Goal: Check status: Check status

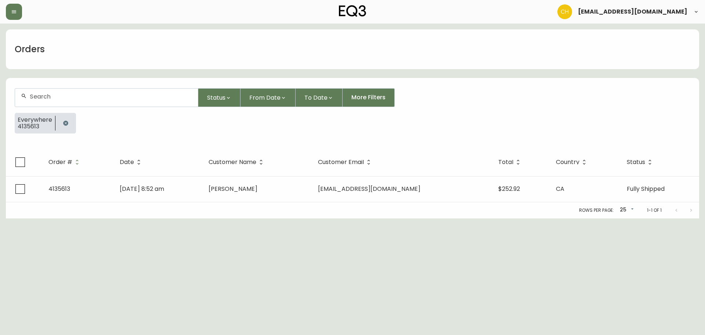
click at [72, 100] on div at bounding box center [106, 97] width 183 height 18
type input "4135640"
drag, startPoint x: 58, startPoint y: 94, endPoint x: 9, endPoint y: 94, distance: 49.2
click at [9, 94] on form "4135640 Status From Date To Date More Filters Everywhere 4135613" at bounding box center [352, 113] width 693 height 69
click at [86, 94] on input "text" at bounding box center [111, 96] width 162 height 7
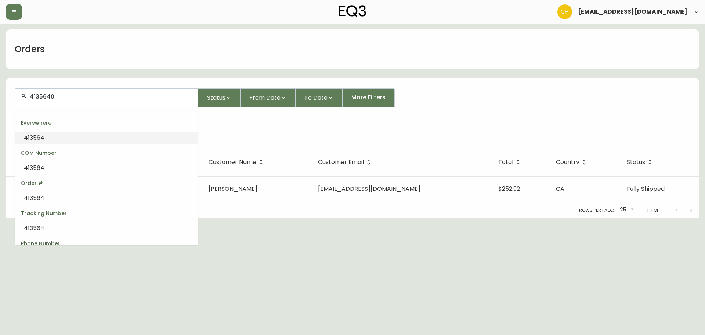
type input "4135640"
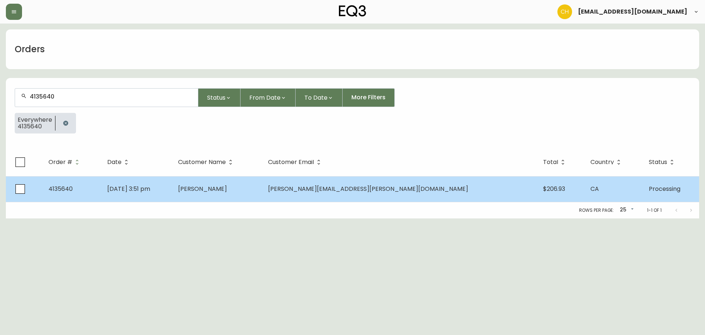
click at [227, 189] on span "[PERSON_NAME]" at bounding box center [202, 188] width 49 height 8
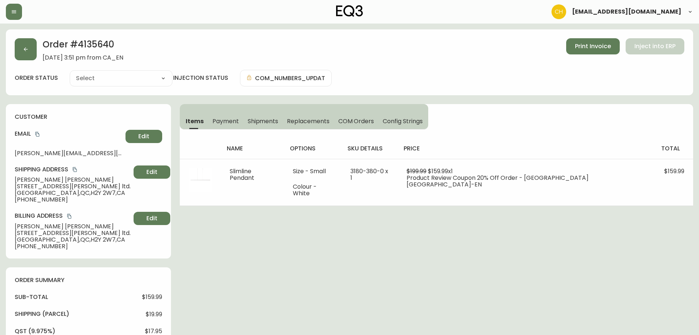
type input "Processing"
select select "PROCESSING"
click at [25, 46] on button "button" at bounding box center [26, 49] width 22 height 22
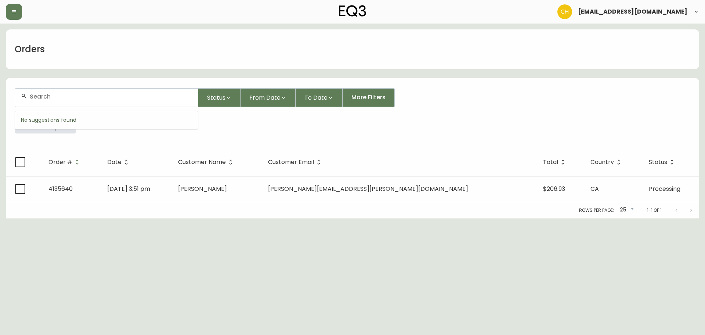
click at [50, 95] on input "text" at bounding box center [111, 96] width 162 height 7
type input "4135641"
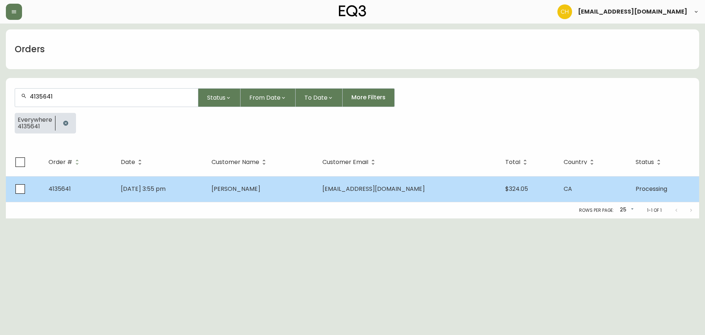
click at [255, 196] on td "[PERSON_NAME]" at bounding box center [261, 189] width 111 height 26
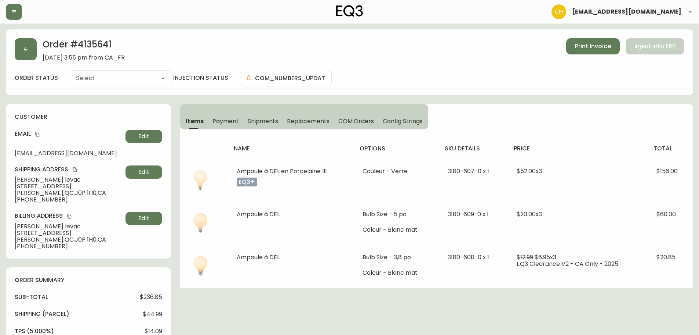
type input "Processing"
select select "PROCESSING"
click at [31, 47] on button "button" at bounding box center [26, 49] width 22 height 22
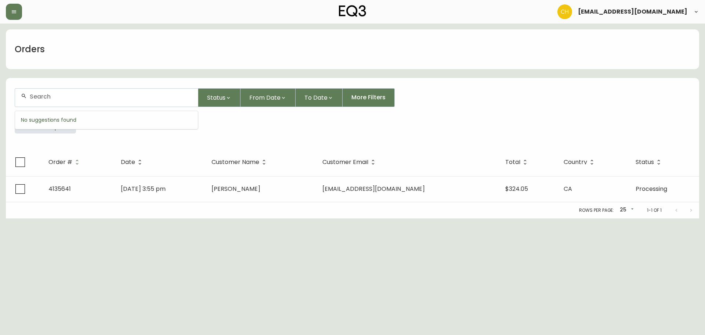
click at [42, 95] on input "text" at bounding box center [111, 96] width 162 height 7
type input "4135644"
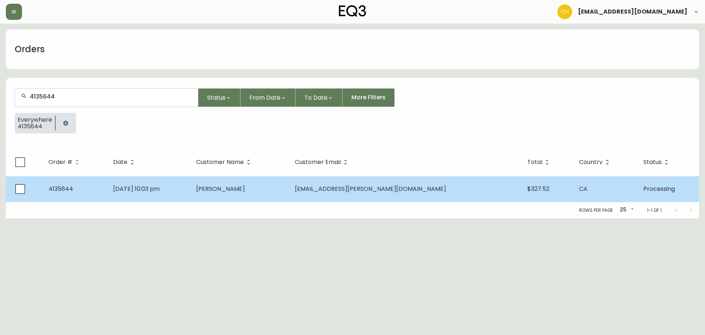
click at [248, 183] on td "[PERSON_NAME]" at bounding box center [239, 189] width 98 height 26
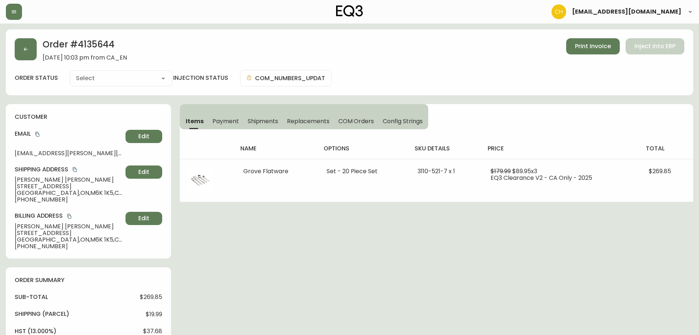
type input "Processing"
select select "PROCESSING"
click at [27, 48] on icon "button" at bounding box center [26, 49] width 6 height 6
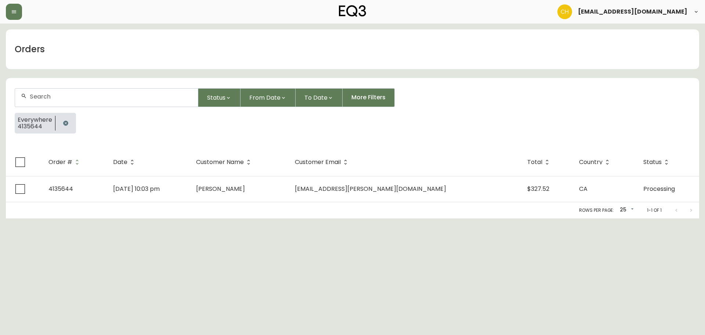
click at [52, 98] on input "text" at bounding box center [111, 96] width 162 height 7
type input "4135638"
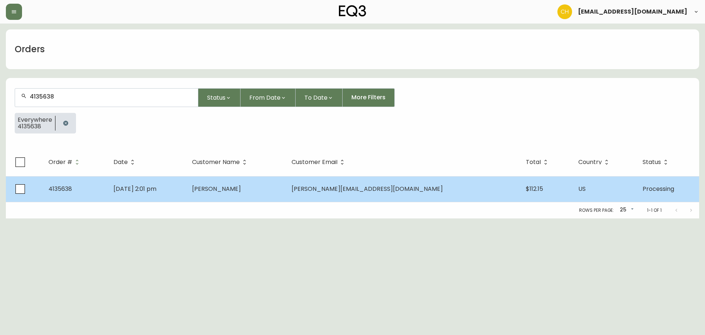
click at [241, 192] on span "[PERSON_NAME]" at bounding box center [216, 188] width 49 height 8
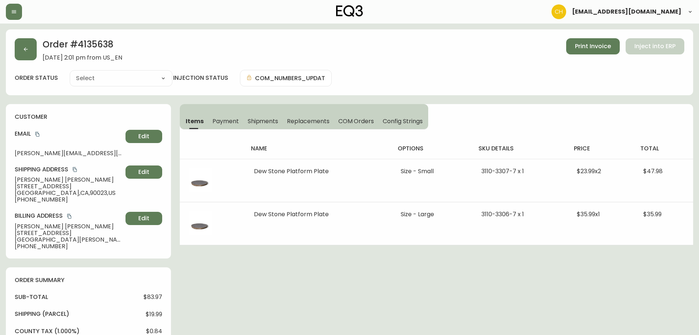
type input "Processing"
select select "PROCESSING"
click at [26, 51] on icon "button" at bounding box center [26, 49] width 6 height 6
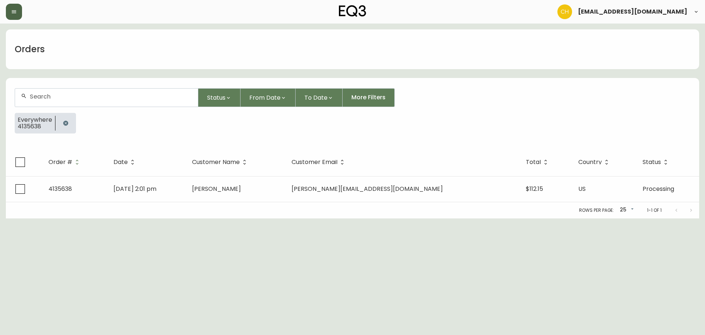
click at [17, 12] on button "button" at bounding box center [14, 12] width 16 height 16
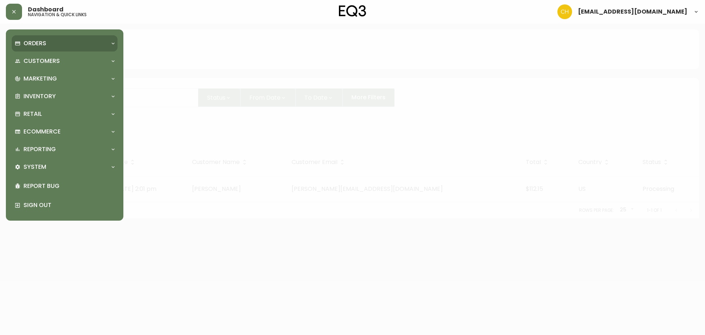
click at [41, 47] on p "Orders" at bounding box center [35, 43] width 23 height 8
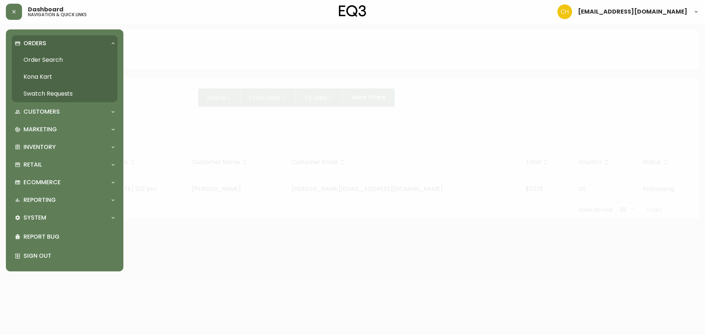
click at [37, 94] on link "Swatch Requests" at bounding box center [65, 93] width 106 height 17
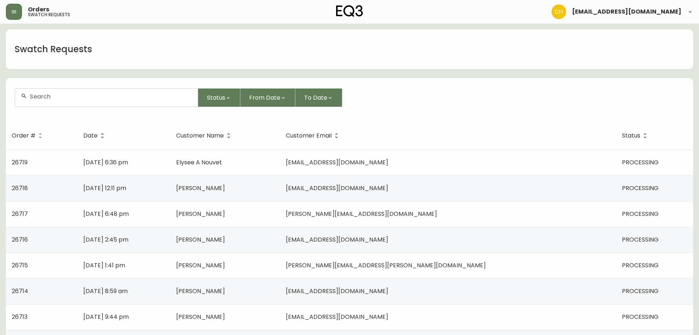
click at [139, 94] on input "text" at bounding box center [111, 96] width 162 height 7
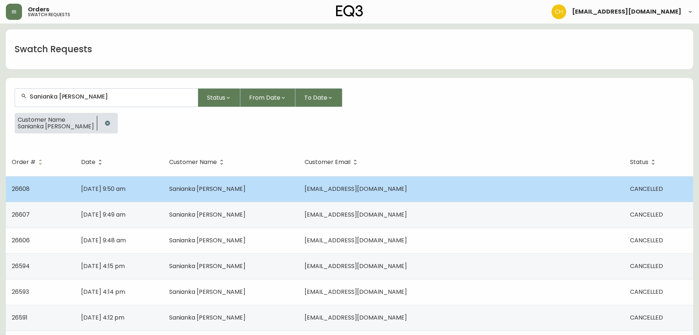
type input "Sanianka [PERSON_NAME]"
drag, startPoint x: 388, startPoint y: 190, endPoint x: 476, endPoint y: 192, distance: 88.5
click at [407, 192] on span "[EMAIL_ADDRESS][DOMAIN_NAME]" at bounding box center [356, 188] width 102 height 8
copy span "[EMAIL_ADDRESS][DOMAIN_NAME]"
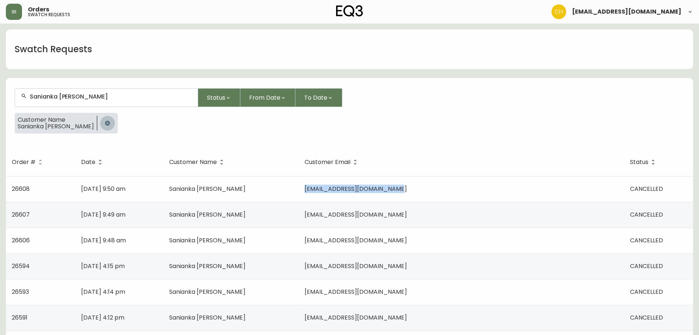
click at [105, 124] on icon "button" at bounding box center [107, 122] width 5 height 5
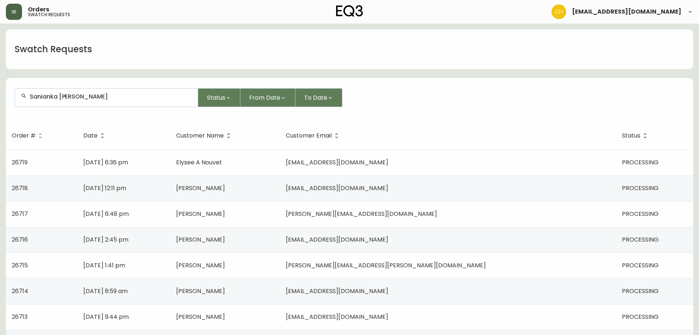
click at [8, 8] on button "button" at bounding box center [14, 12] width 16 height 16
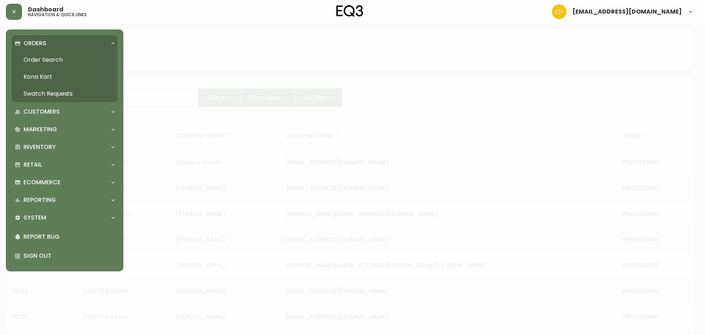
click at [33, 57] on link "Order Search" at bounding box center [65, 59] width 106 height 17
